Goal: Task Accomplishment & Management: Complete application form

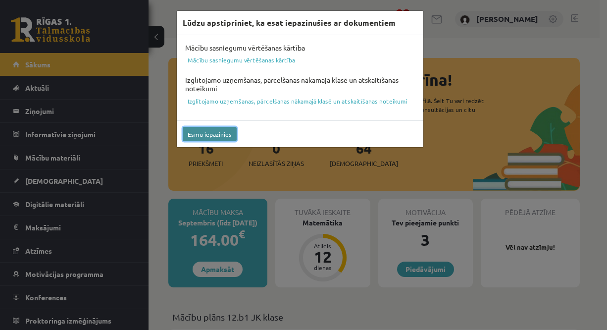
click at [196, 128] on button "Esmu iepazinies" at bounding box center [210, 134] width 54 height 14
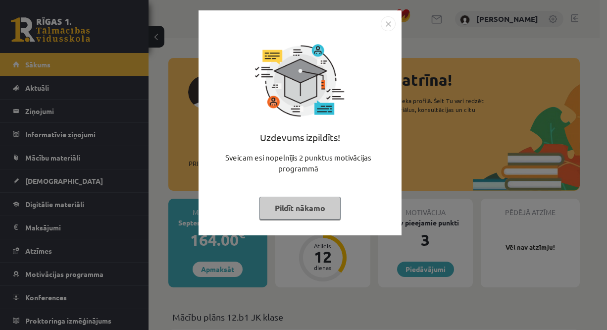
click at [315, 206] on button "Pildīt nākamo" at bounding box center [299, 207] width 81 height 23
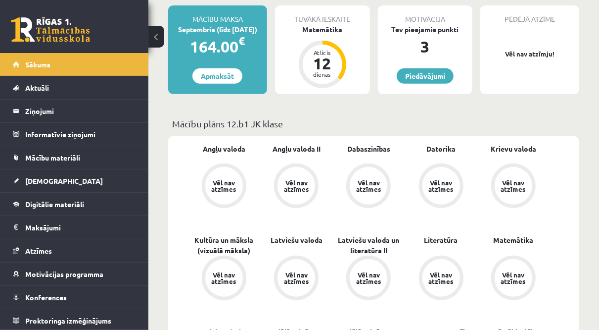
scroll to position [207, 0]
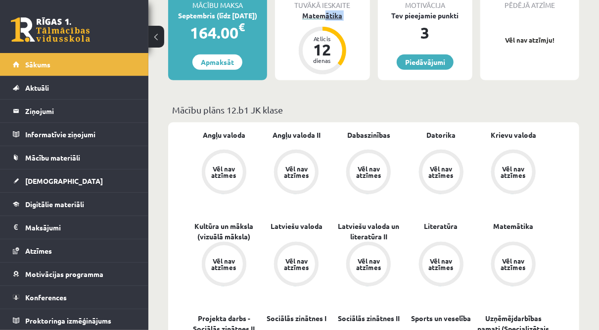
drag, startPoint x: 343, startPoint y: 38, endPoint x: 326, endPoint y: 18, distance: 26.3
click at [326, 18] on div "Tuvākā ieskaite Matemātika Atlicis 12 dienas" at bounding box center [322, 36] width 95 height 89
click at [326, 18] on div "Matemātika" at bounding box center [322, 15] width 95 height 10
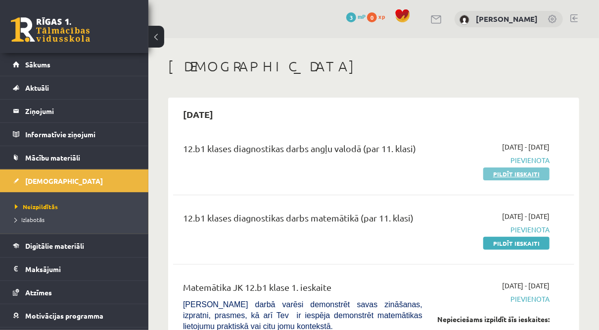
click at [535, 175] on link "Pildīt ieskaiti" at bounding box center [516, 173] width 66 height 13
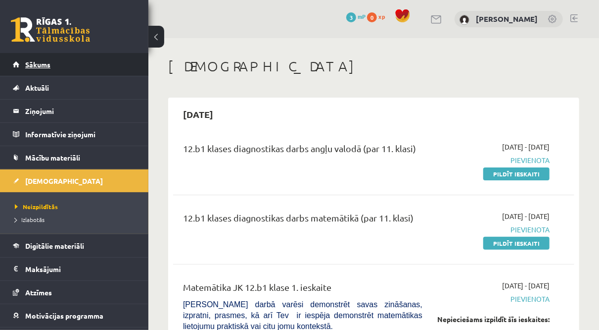
click at [51, 70] on link "Sākums" at bounding box center [74, 64] width 123 height 23
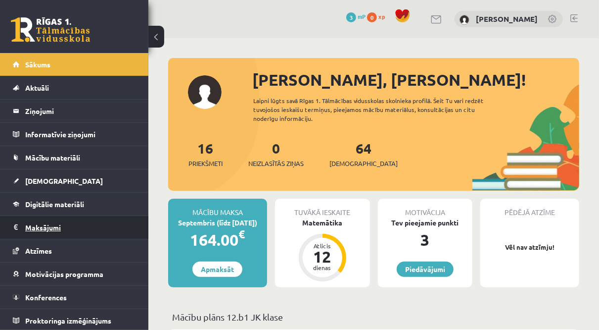
click at [73, 220] on legend "Maksājumi 0" at bounding box center [80, 227] width 111 height 23
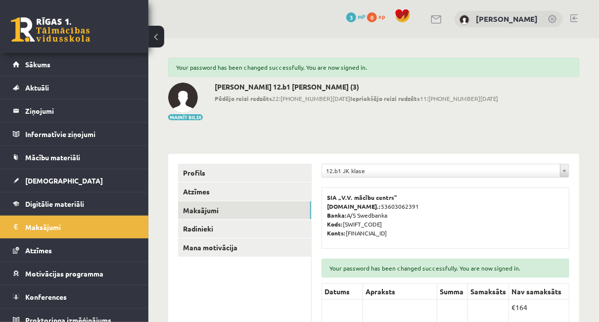
click at [52, 21] on link at bounding box center [50, 29] width 79 height 25
